Goal: Task Accomplishment & Management: Manage account settings

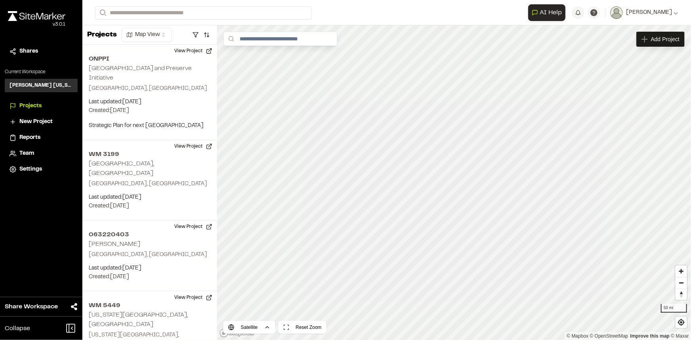
click at [29, 149] on span "Team" at bounding box center [26, 153] width 15 height 9
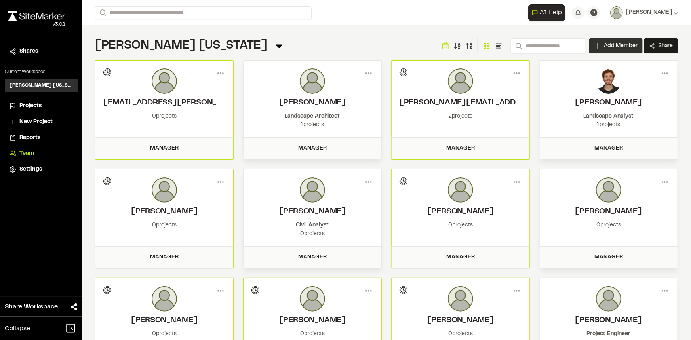
click at [604, 47] on span "Add Member" at bounding box center [621, 46] width 34 height 8
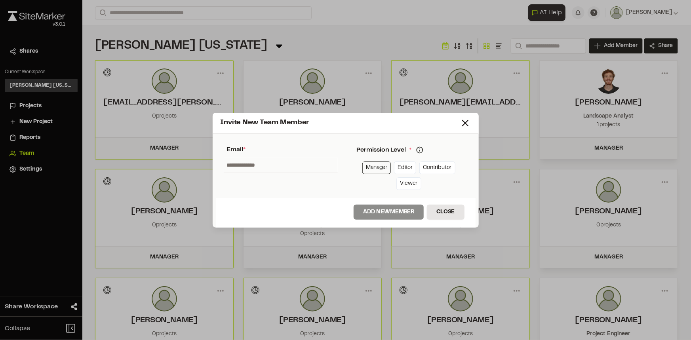
click at [384, 171] on link "Manager" at bounding box center [376, 167] width 28 height 13
click at [296, 163] on input "text" at bounding box center [281, 165] width 114 height 15
click at [293, 168] on input "*****" at bounding box center [281, 165] width 114 height 15
drag, startPoint x: 293, startPoint y: 168, endPoint x: 222, endPoint y: 168, distance: 71.2
click at [222, 168] on div "Name Email * ***** Password Password Info Password is not required if an invita…" at bounding box center [281, 165] width 130 height 57
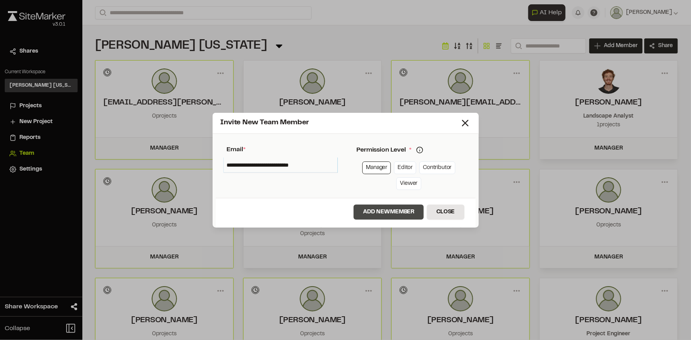
type input "**********"
click at [368, 212] on button "Add New Member" at bounding box center [388, 212] width 70 height 15
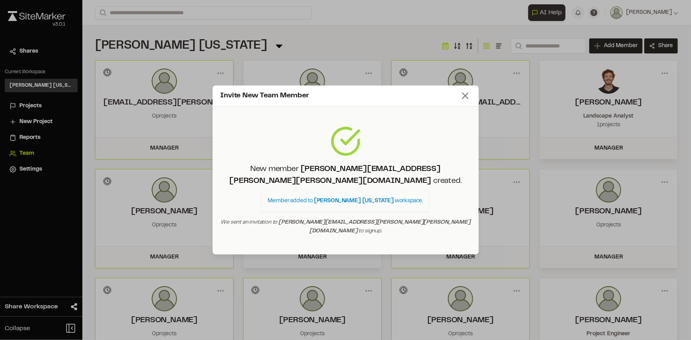
click at [460, 101] on icon at bounding box center [465, 95] width 11 height 11
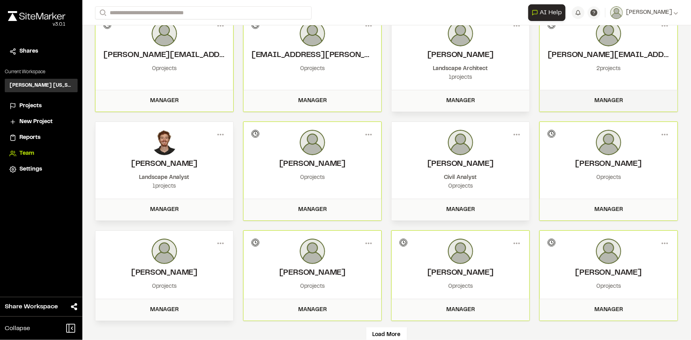
scroll to position [67, 0]
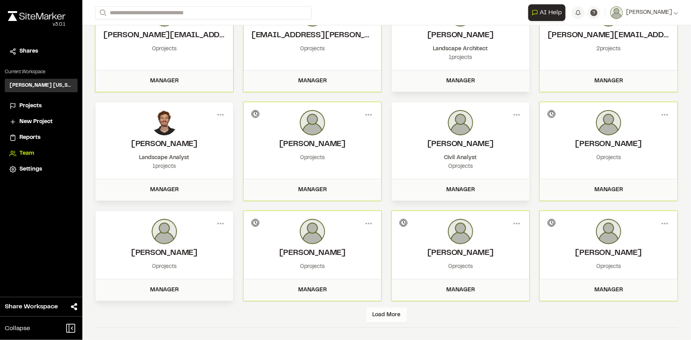
click at [392, 318] on div "Load More" at bounding box center [386, 315] width 41 height 15
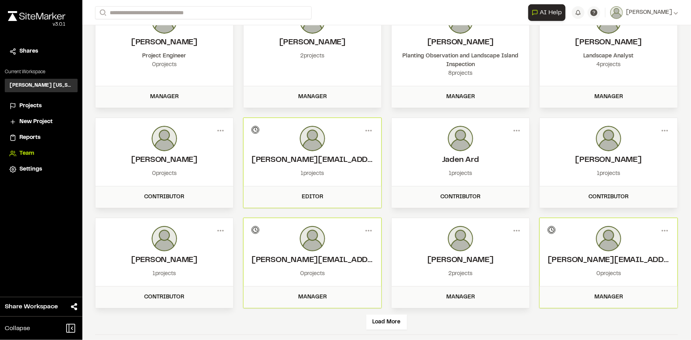
scroll to position [384, 0]
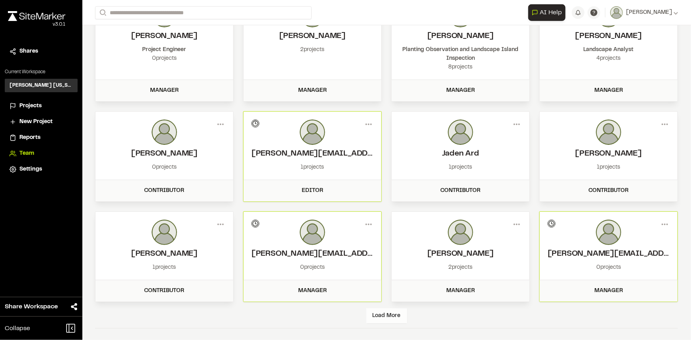
click at [368, 315] on div "Load More" at bounding box center [386, 315] width 41 height 15
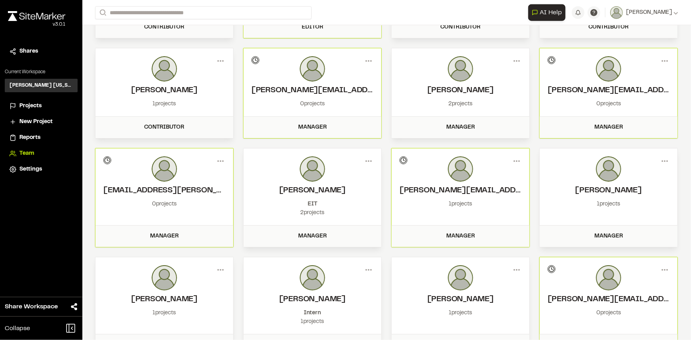
scroll to position [711, 0]
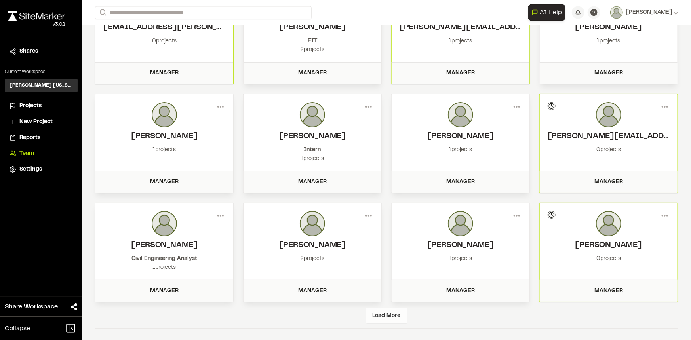
click at [372, 317] on div "Load More" at bounding box center [386, 315] width 41 height 15
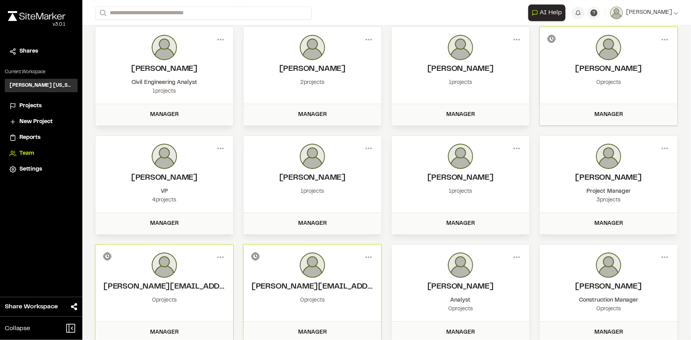
scroll to position [1037, 0]
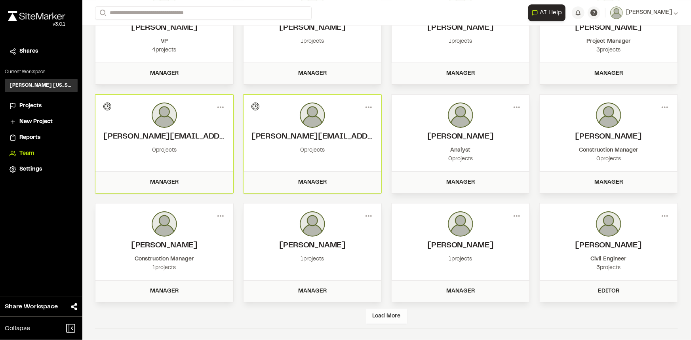
click at [372, 317] on div "Load More" at bounding box center [386, 316] width 41 height 15
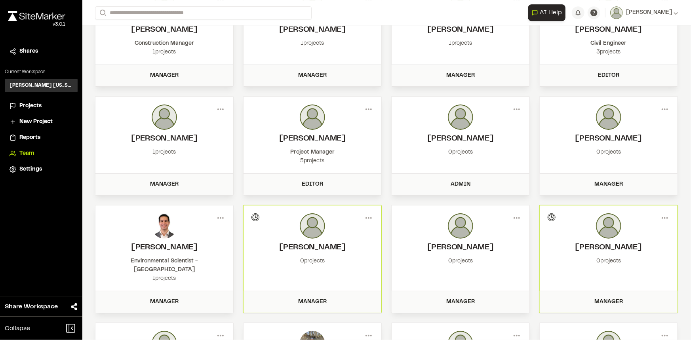
scroll to position [1363, 0]
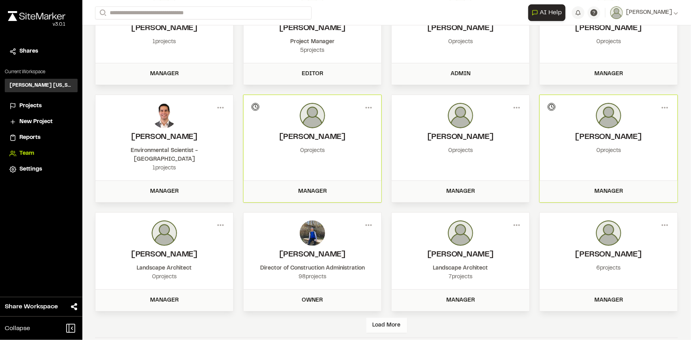
click at [380, 318] on div "Load More" at bounding box center [386, 325] width 41 height 15
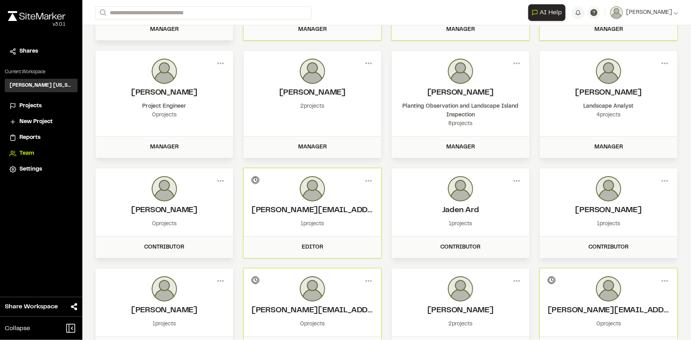
scroll to position [0, 0]
